Goal: Find specific page/section: Find specific page/section

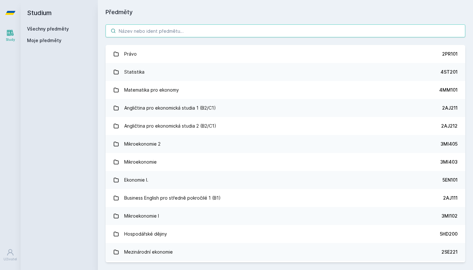
click at [216, 31] on input "search" at bounding box center [284, 30] width 359 height 13
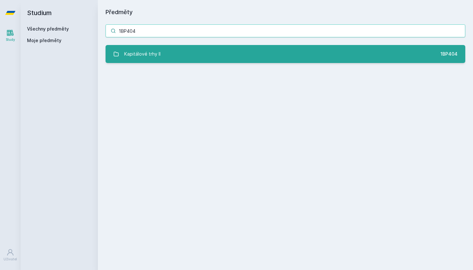
type input "1BP404"
click at [215, 53] on link "Kapitálové trhy II 1BP404" at bounding box center [284, 54] width 359 height 18
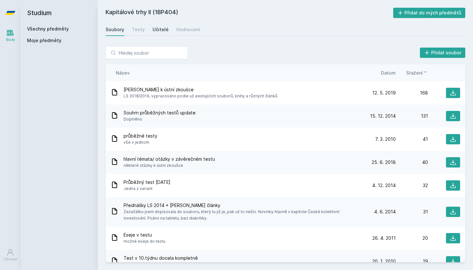
click at [158, 31] on div "Učitelé" at bounding box center [160, 29] width 16 height 6
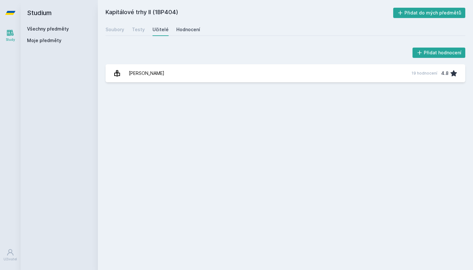
click at [184, 33] on link "Hodnocení" at bounding box center [188, 29] width 24 height 13
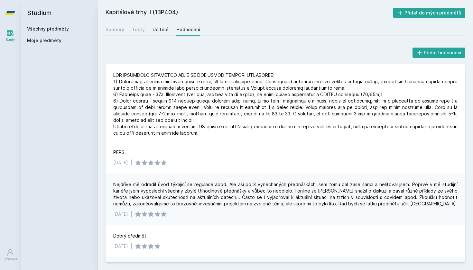
click at [166, 33] on link "Učitelé" at bounding box center [160, 29] width 16 height 13
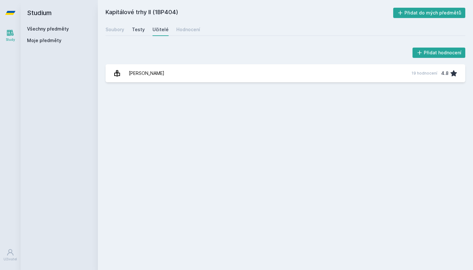
click at [138, 30] on div "Testy" at bounding box center [138, 29] width 13 height 6
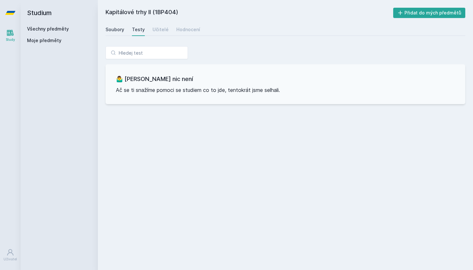
click at [121, 30] on div "Soubory" at bounding box center [114, 29] width 19 height 6
